Goal: Check status: Check status

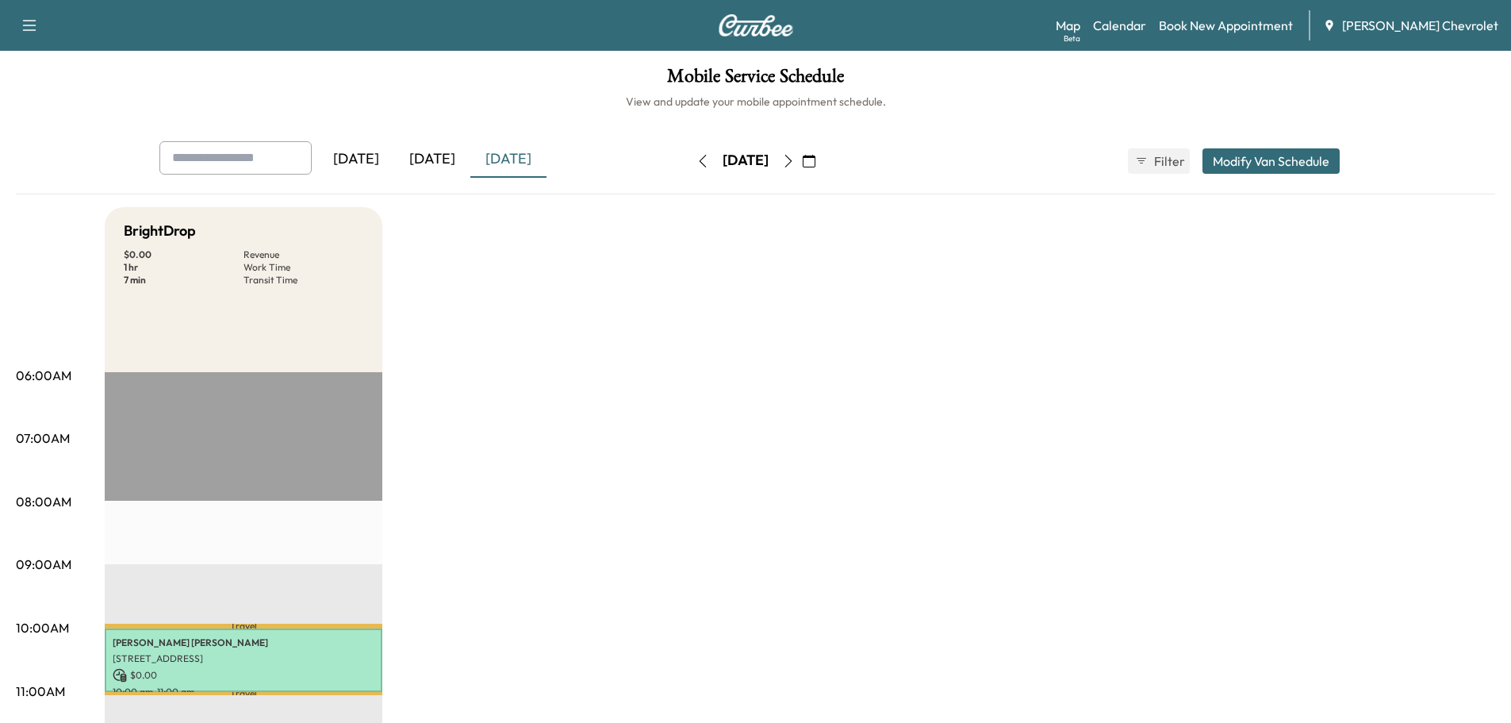
click at [504, 152] on div "[DATE]" at bounding box center [508, 159] width 76 height 36
click at [454, 161] on div "[DATE]" at bounding box center [432, 159] width 76 height 36
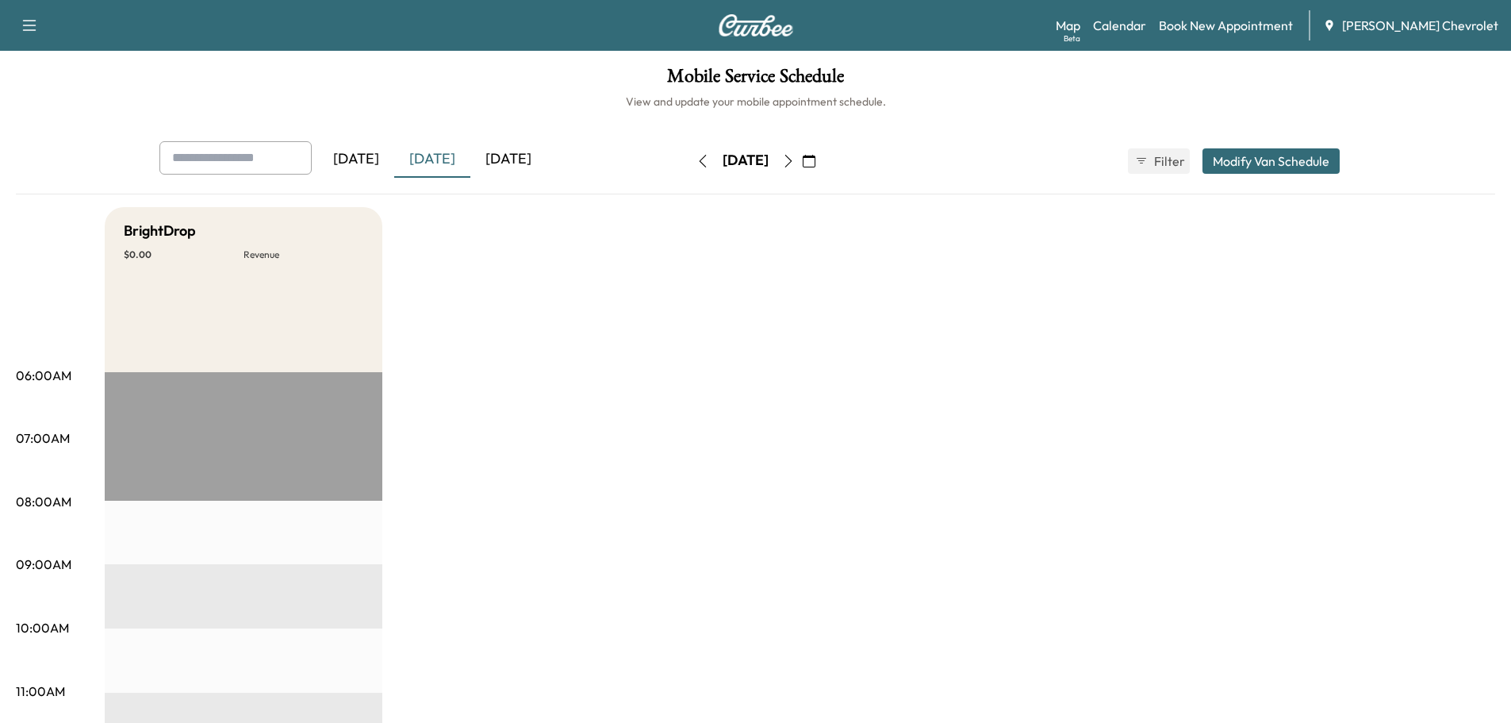
click at [511, 163] on div "[DATE]" at bounding box center [508, 159] width 76 height 36
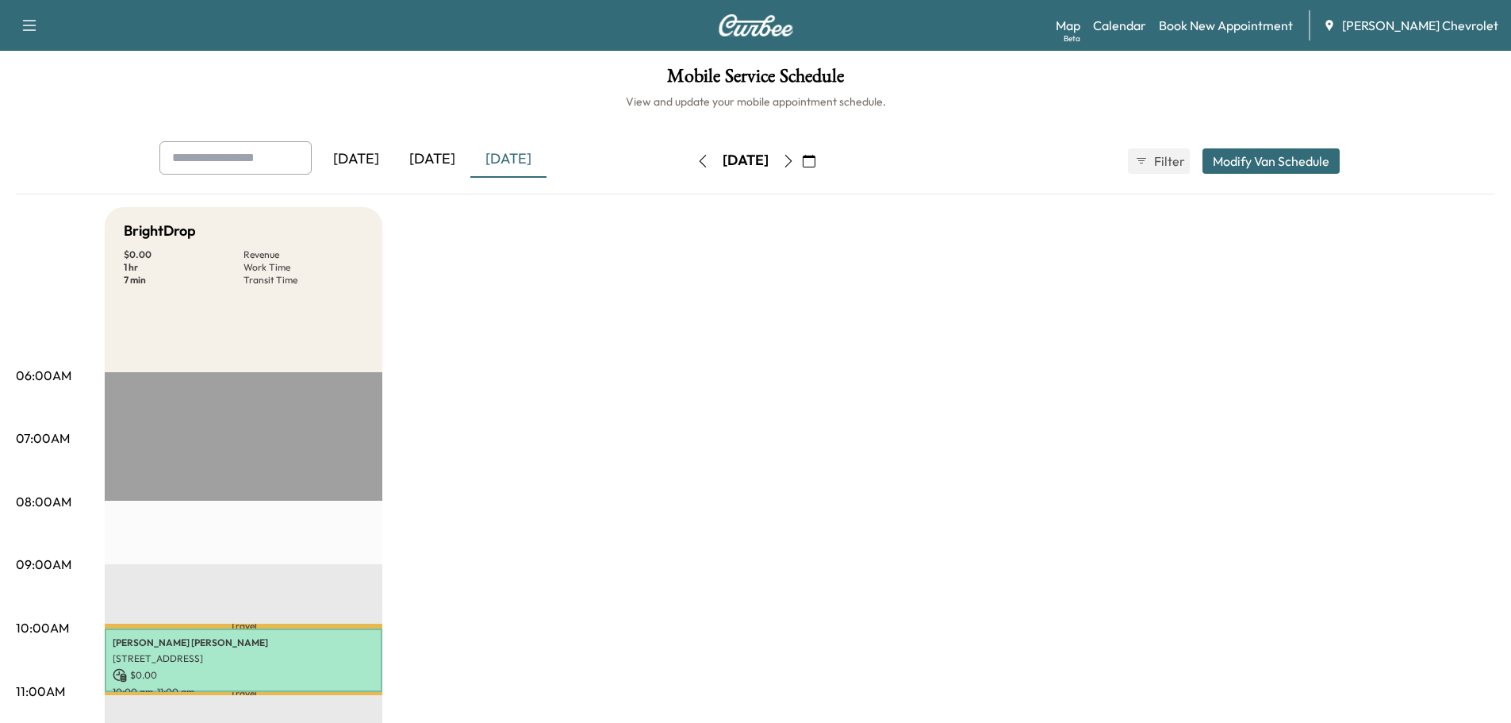
click at [486, 170] on div "[DATE]" at bounding box center [508, 159] width 76 height 36
click at [447, 158] on div "[DATE]" at bounding box center [432, 159] width 76 height 36
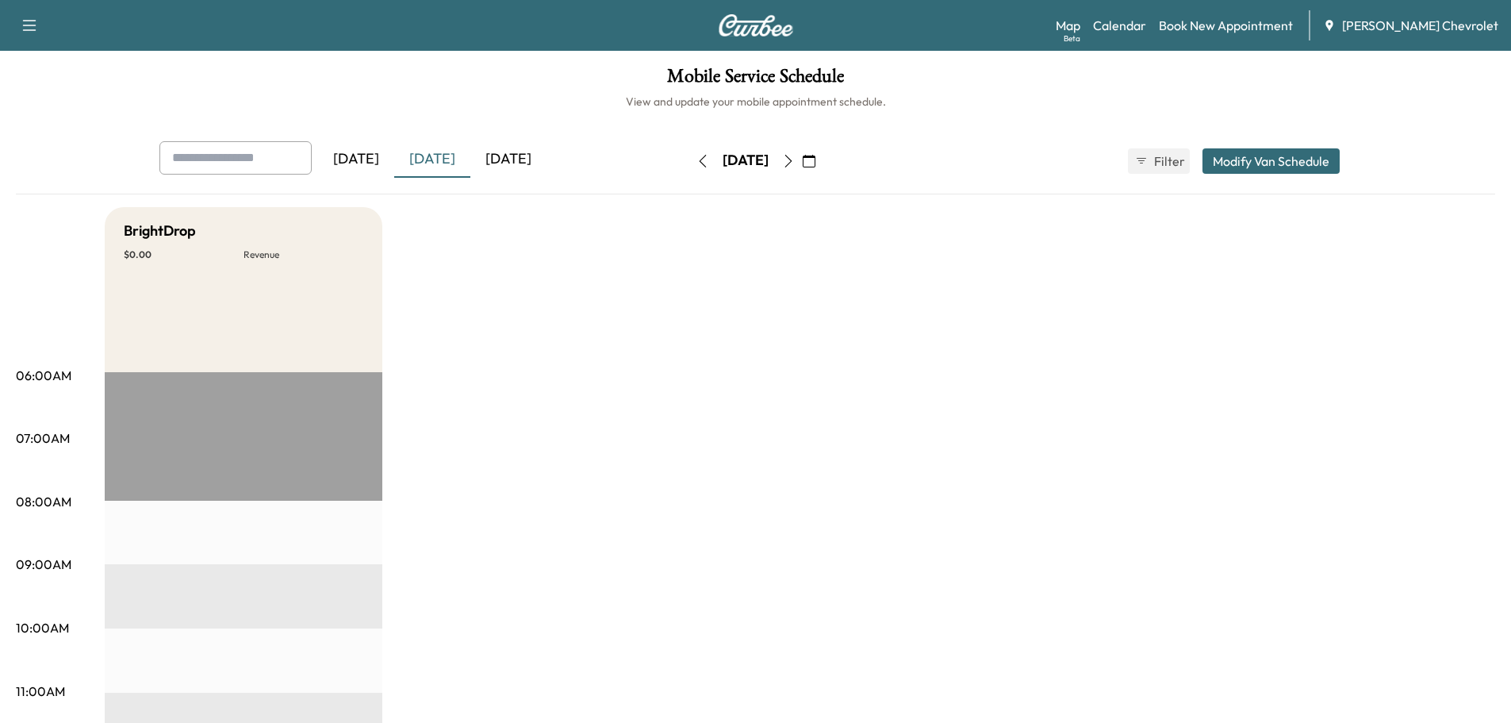
click at [547, 158] on div "[DATE]" at bounding box center [508, 159] width 76 height 36
